Goal: Find specific page/section

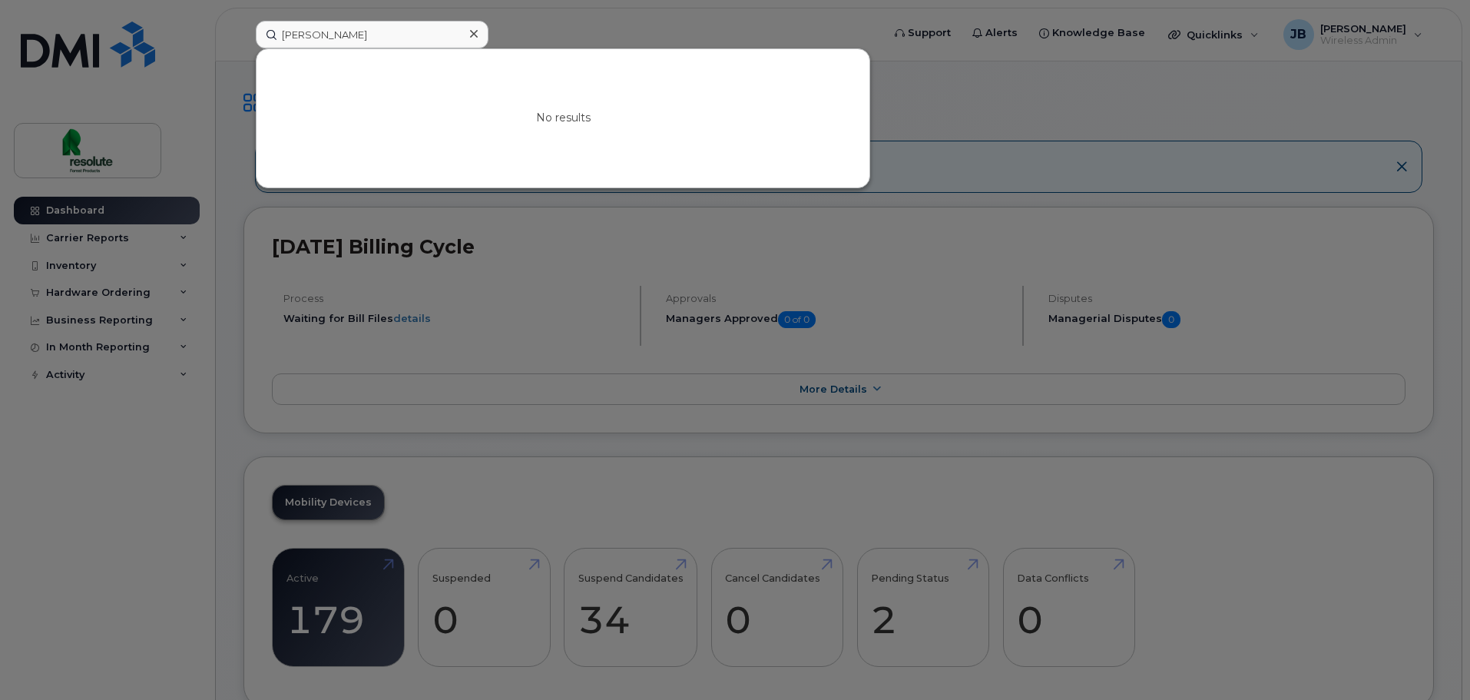
drag, startPoint x: 434, startPoint y: 42, endPoint x: -406, endPoint y: 78, distance: 841.0
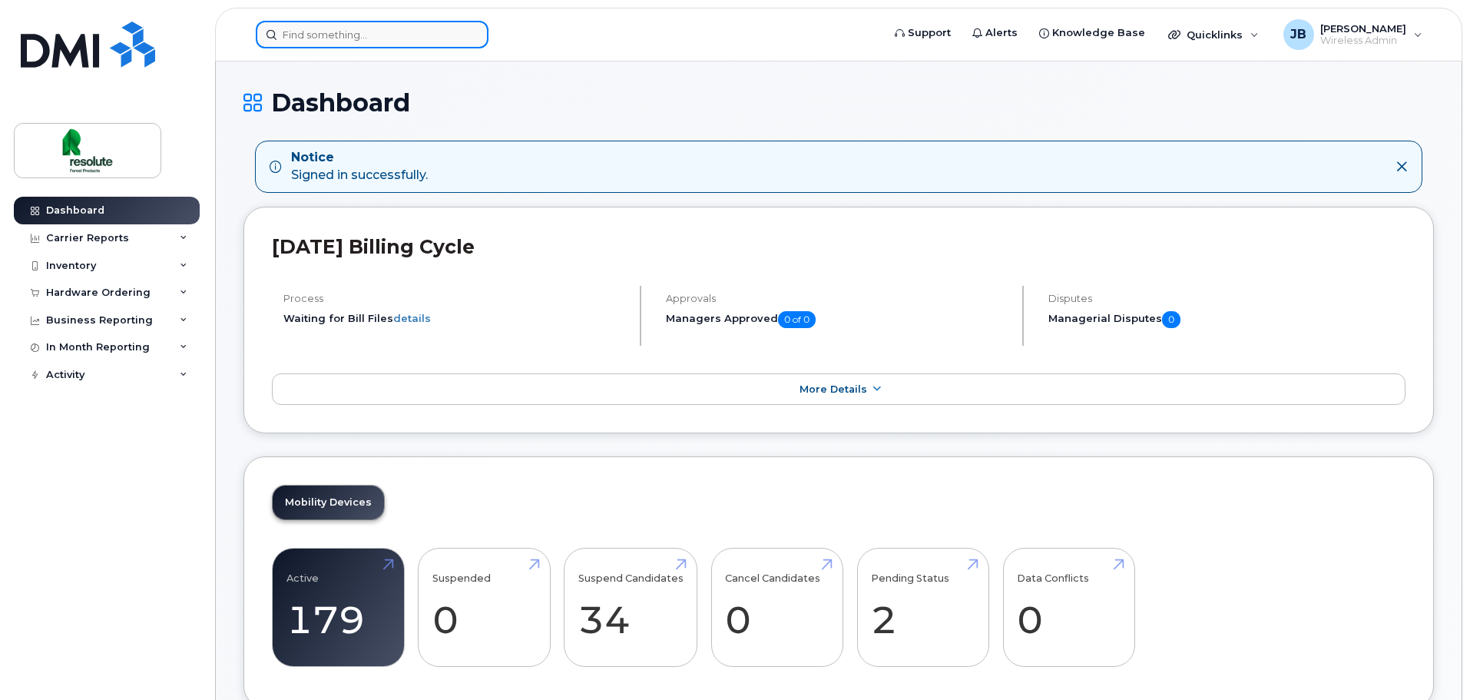
click at [389, 35] on input at bounding box center [372, 35] width 233 height 28
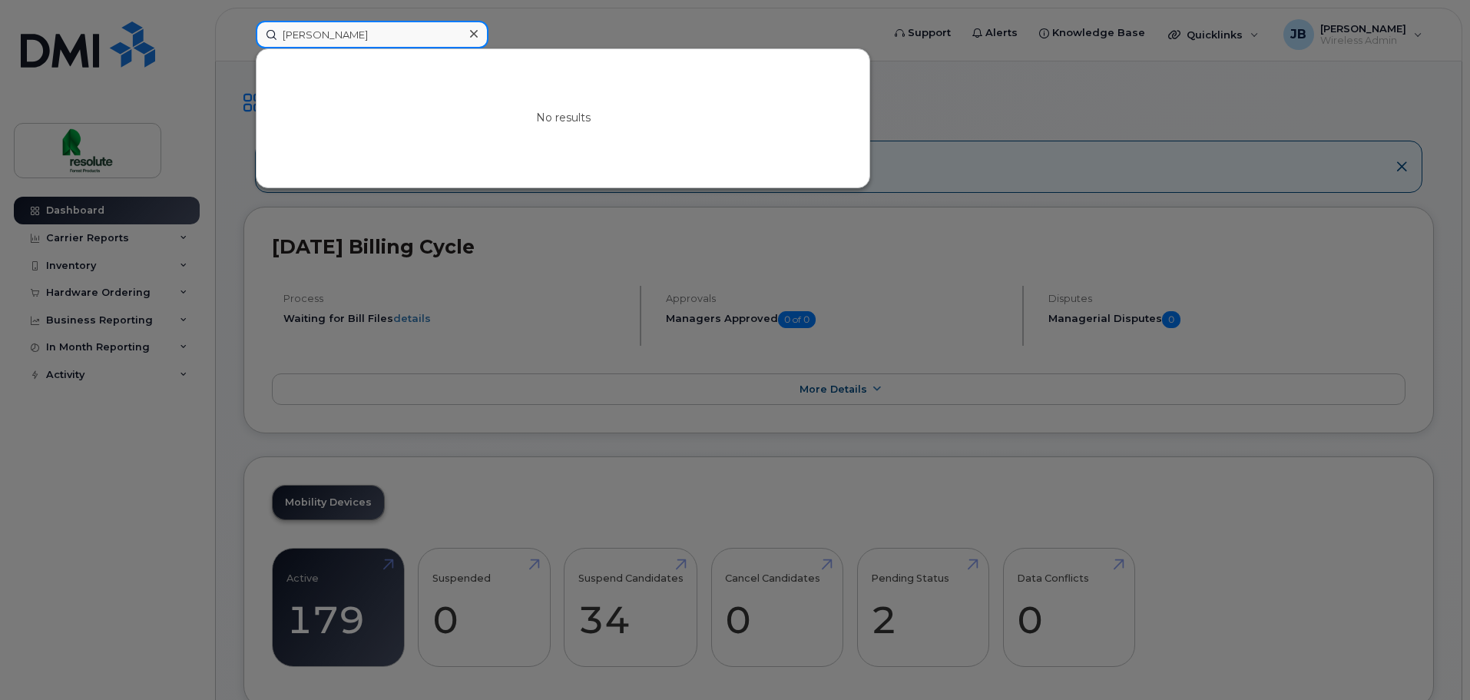
drag, startPoint x: 346, startPoint y: 42, endPoint x: -421, endPoint y: 15, distance: 767.0
drag, startPoint x: 379, startPoint y: 31, endPoint x: -583, endPoint y: -2, distance: 963.0
type input "[PERSON_NAME]"
